Goal: Information Seeking & Learning: Learn about a topic

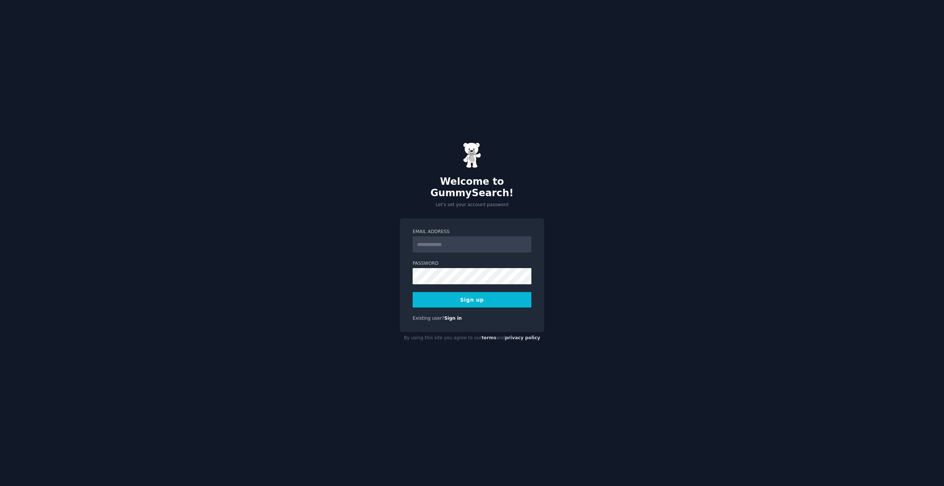
click at [459, 240] on input "Email Address" at bounding box center [472, 244] width 119 height 16
type input "**********"
click at [413, 292] on button "Sign up" at bounding box center [472, 299] width 119 height 15
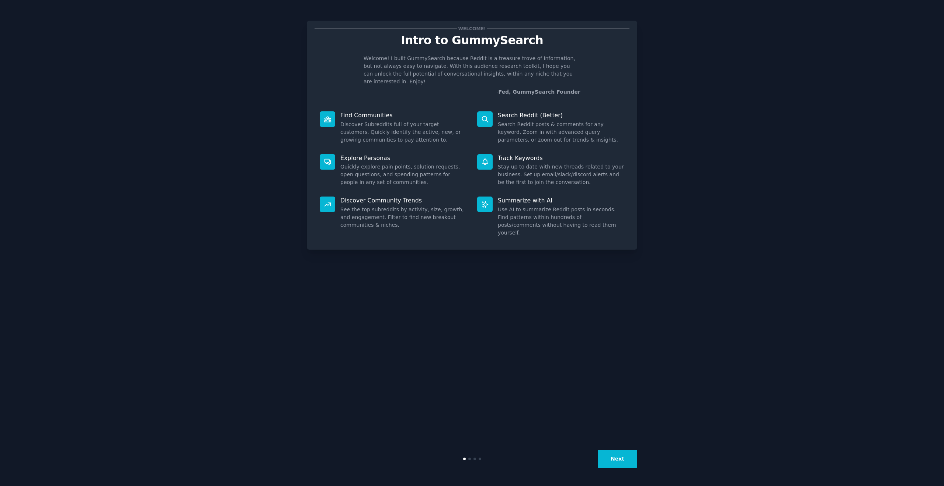
click at [617, 458] on button "Next" at bounding box center [617, 459] width 39 height 18
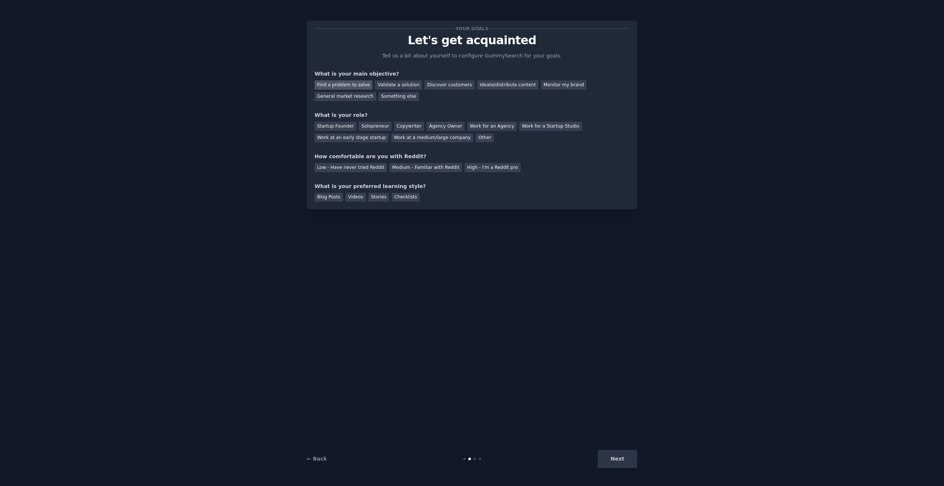
click at [367, 89] on div "Find a problem to solve" at bounding box center [344, 84] width 58 height 9
click at [390, 81] on div "Validate a solution" at bounding box center [398, 84] width 47 height 9
drag, startPoint x: 359, startPoint y: 84, endPoint x: 345, endPoint y: 142, distance: 60.3
click at [359, 84] on div "Find a problem to solve" at bounding box center [344, 84] width 58 height 9
click at [364, 127] on div "Solopreneur" at bounding box center [375, 126] width 32 height 9
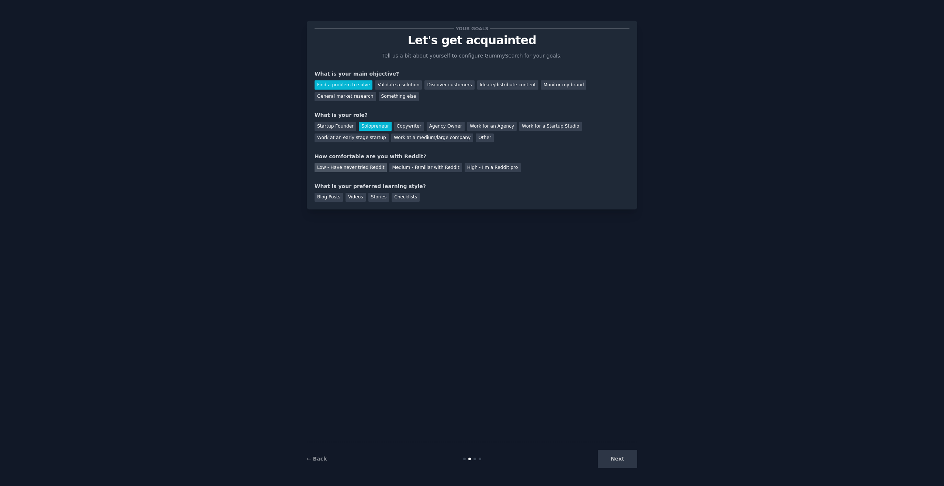
click at [351, 168] on div "Low - Have never tried Reddit" at bounding box center [351, 167] width 72 height 9
click at [322, 196] on div "Blog Posts" at bounding box center [329, 197] width 28 height 9
click at [614, 459] on button "Next" at bounding box center [617, 459] width 39 height 18
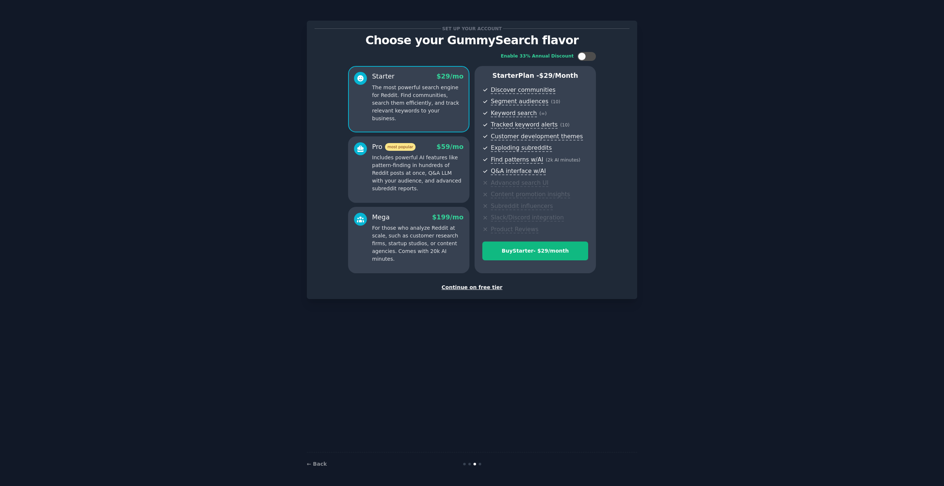
click at [474, 284] on div "Continue on free tier" at bounding box center [472, 288] width 315 height 8
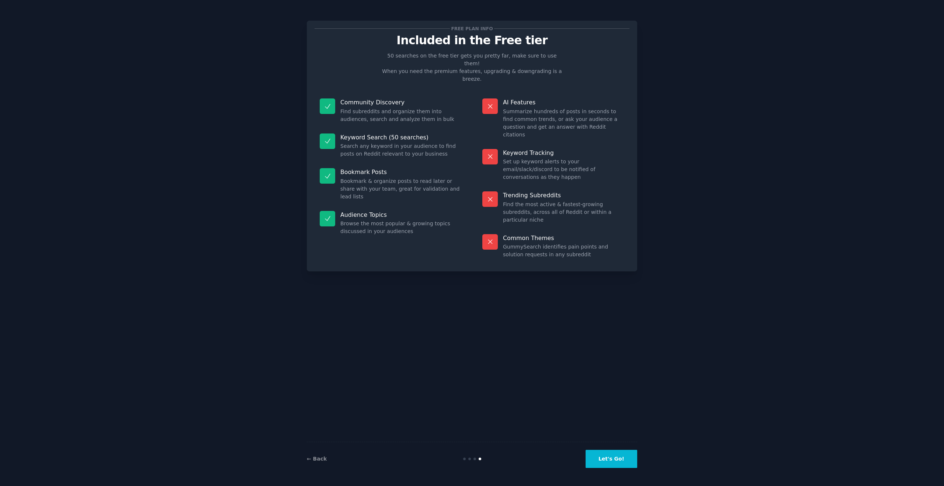
click at [605, 453] on button "Let's Go!" at bounding box center [612, 459] width 52 height 18
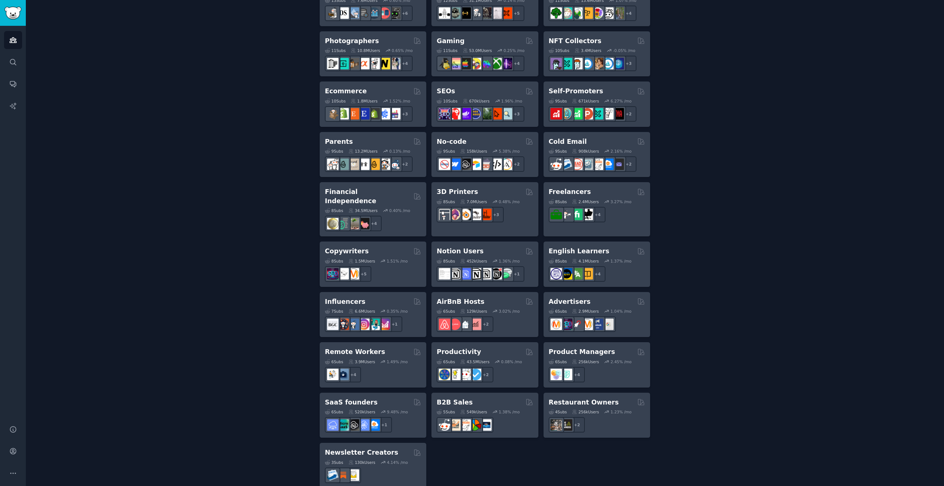
scroll to position [365, 0]
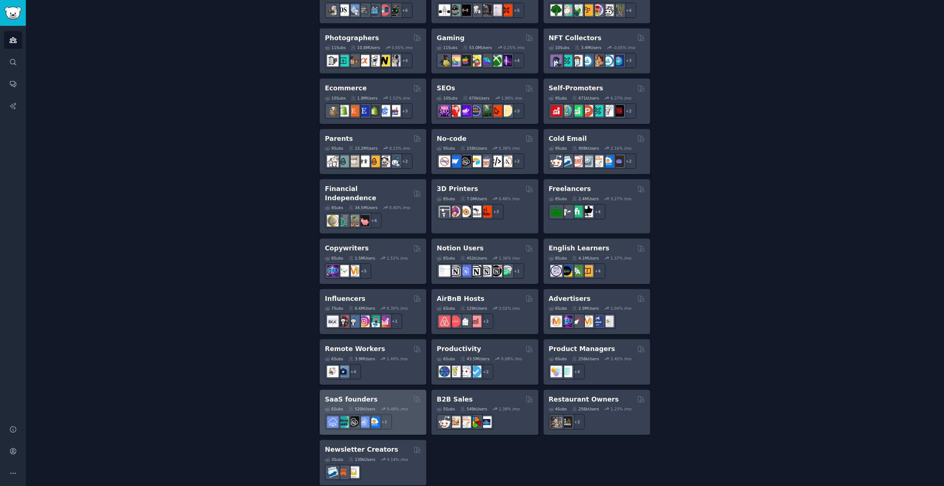
click at [386, 395] on div "SaaS founders" at bounding box center [373, 399] width 96 height 9
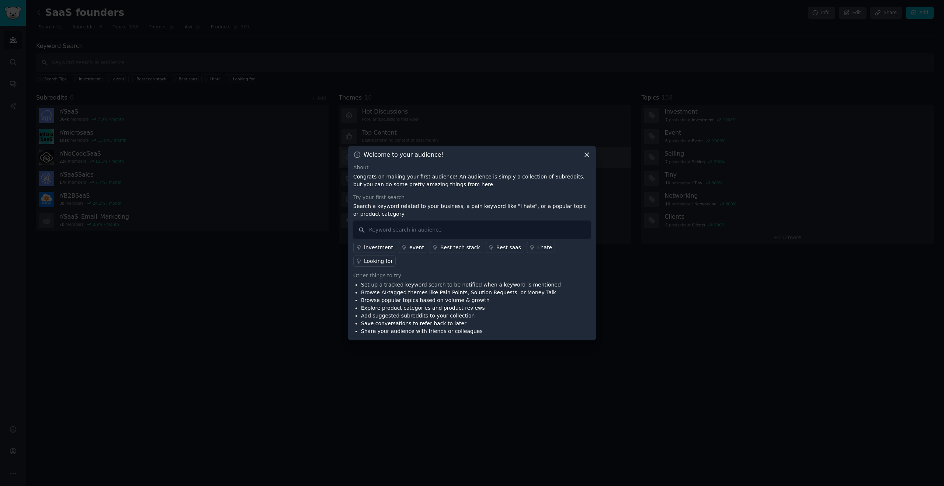
click at [590, 159] on icon at bounding box center [587, 155] width 8 height 8
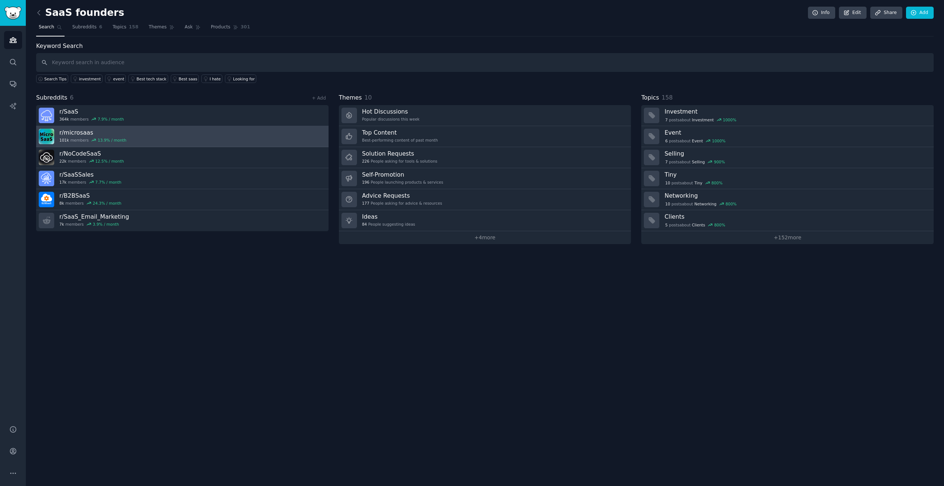
click at [229, 139] on link "r/ microsaas 101k members 13.9 % / month" at bounding box center [182, 136] width 292 height 21
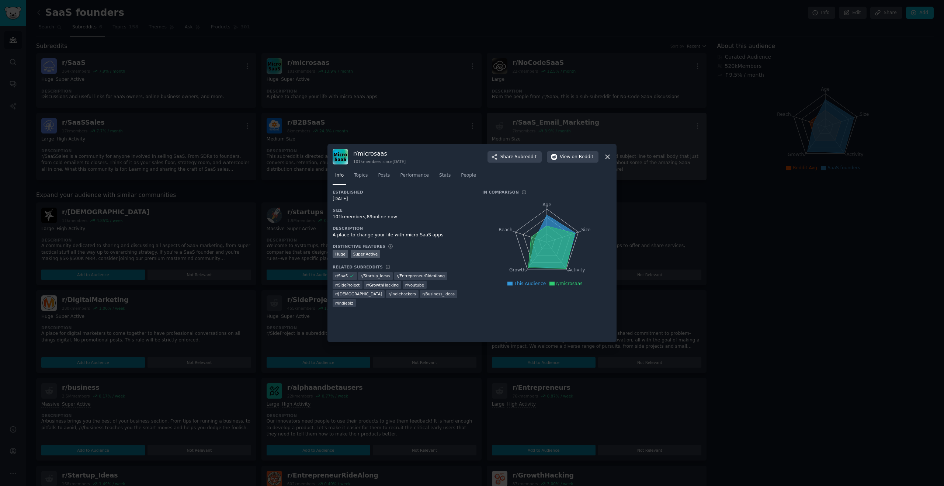
click at [608, 159] on icon at bounding box center [608, 157] width 8 height 8
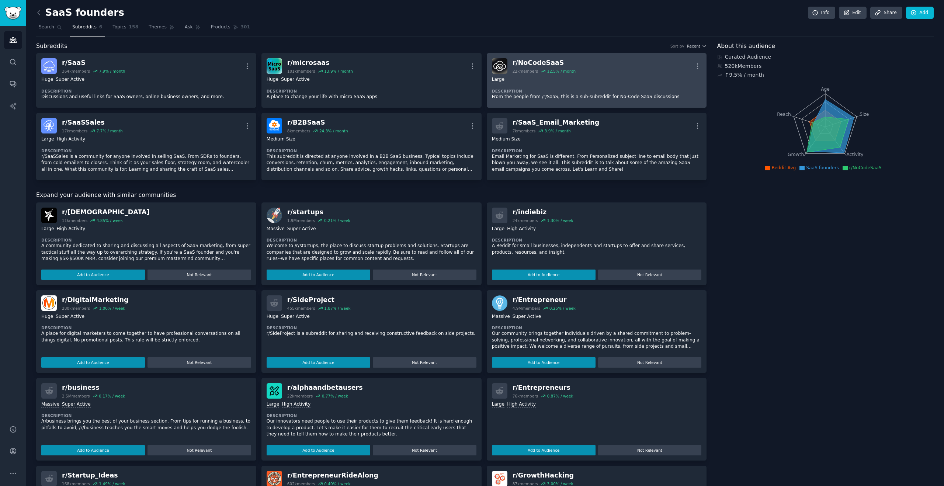
click at [588, 77] on div "10,000 - 100,000 members Large" at bounding box center [597, 79] width 210 height 7
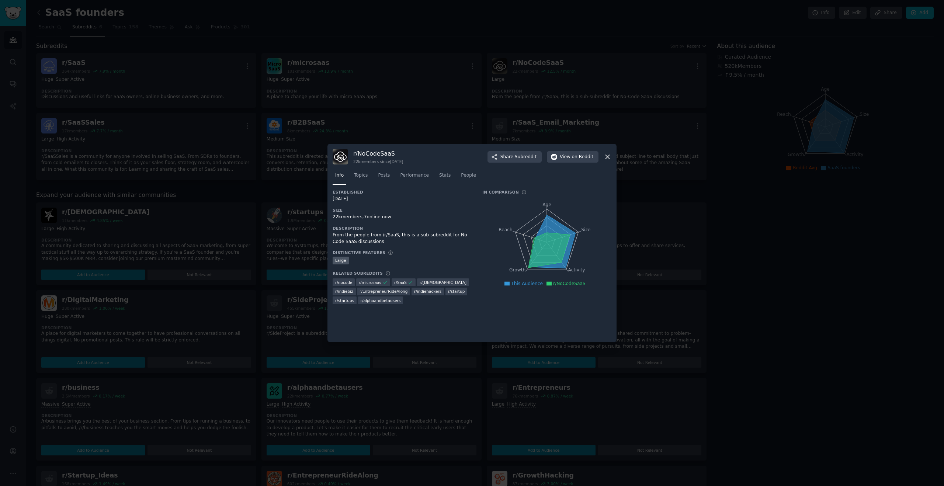
click at [602, 159] on div "r/ NoCodeSaaS 22k members since 02/10/2021 Share Subreddit View on Reddit" at bounding box center [472, 156] width 279 height 15
click at [610, 157] on icon at bounding box center [608, 157] width 8 height 8
